Goal: Find specific page/section: Find specific page/section

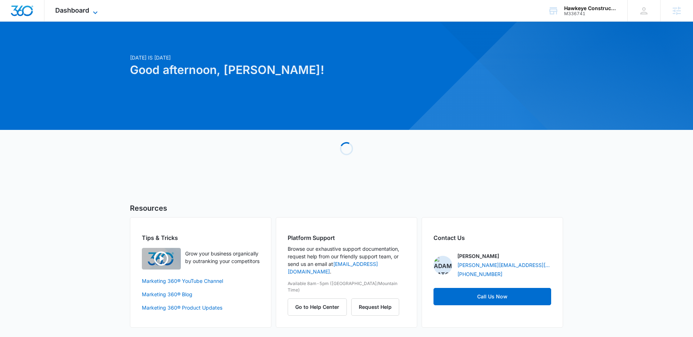
click at [98, 12] on icon at bounding box center [95, 12] width 9 height 9
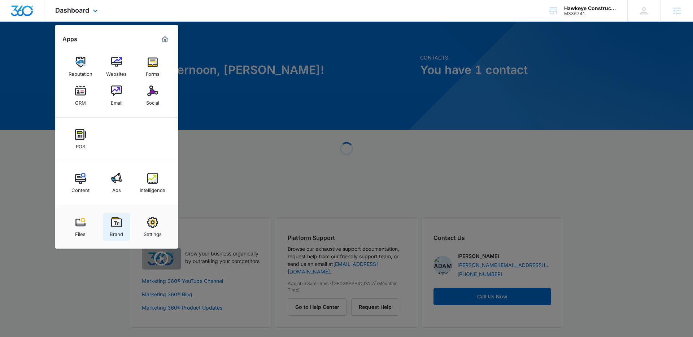
click at [118, 224] on img at bounding box center [116, 222] width 11 height 11
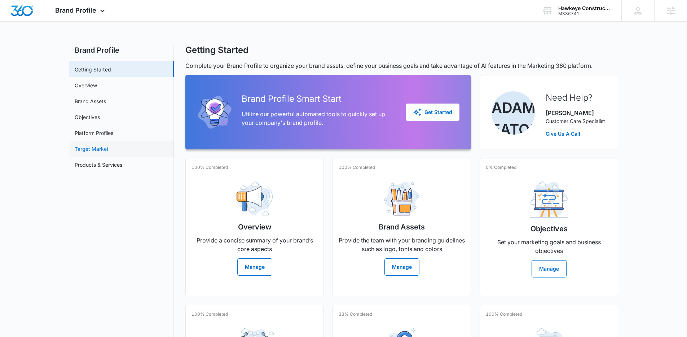
click at [93, 148] on link "Target Market" at bounding box center [92, 149] width 34 height 8
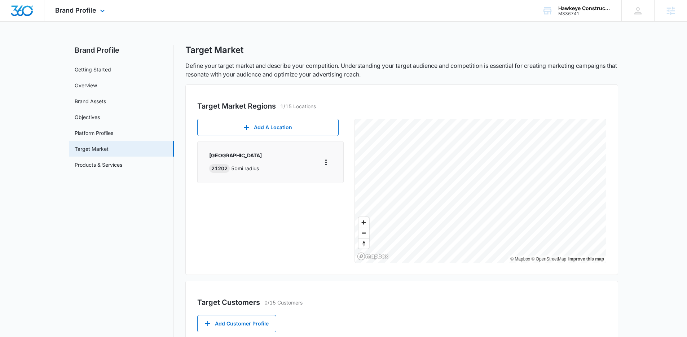
click at [84, 14] on div "Brand Profile Apps Reputation Websites Forms CRM Email Social POS Content Ads I…" at bounding box center [80, 10] width 73 height 21
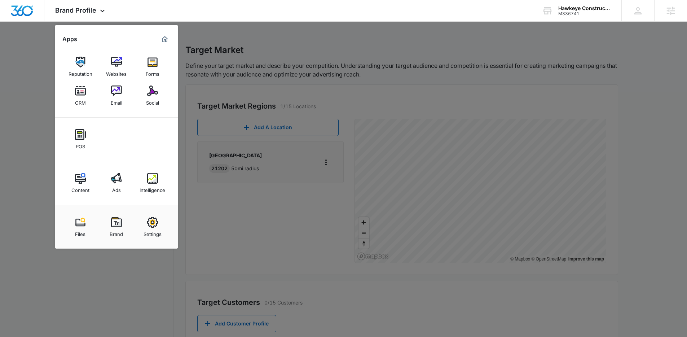
click at [302, 42] on div at bounding box center [343, 168] width 687 height 337
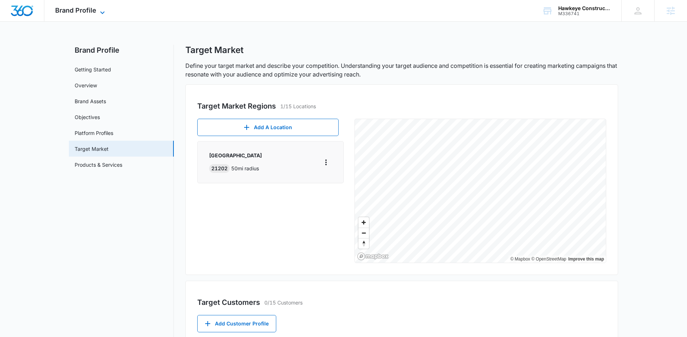
click at [75, 13] on span "Brand Profile" at bounding box center [75, 10] width 41 height 8
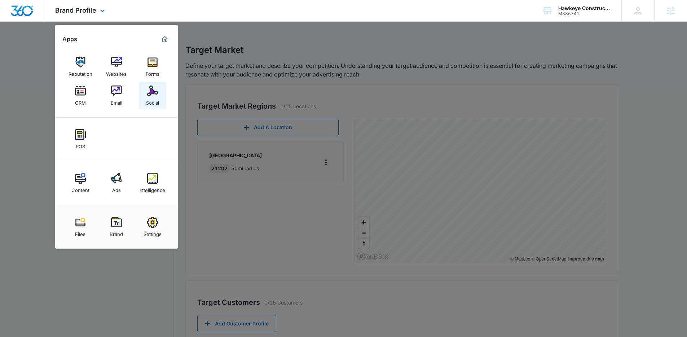
click at [153, 93] on img at bounding box center [152, 90] width 11 height 11
